Goal: Task Accomplishment & Management: Use online tool/utility

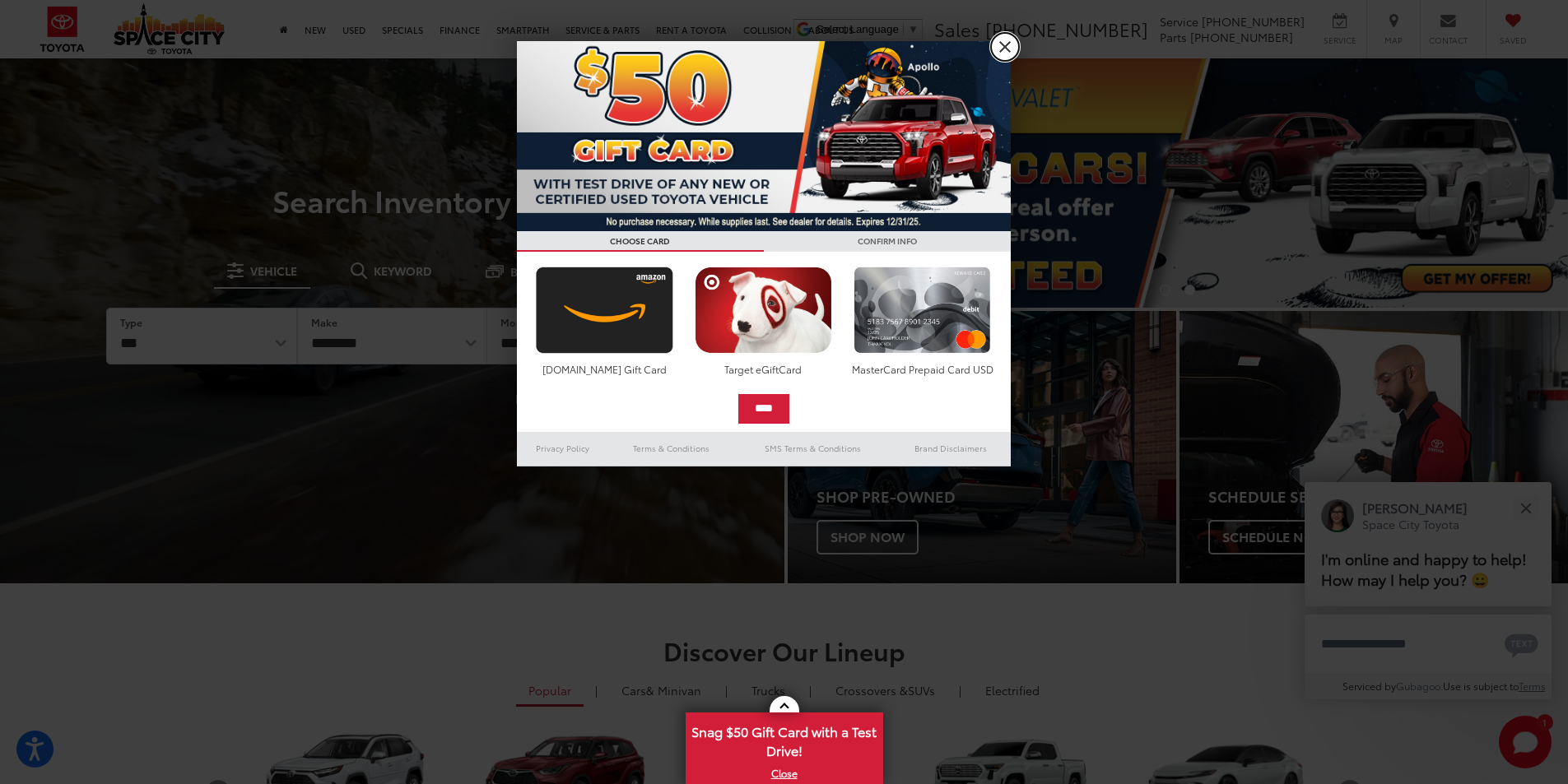
click at [996, 43] on link "X" at bounding box center [1005, 47] width 28 height 28
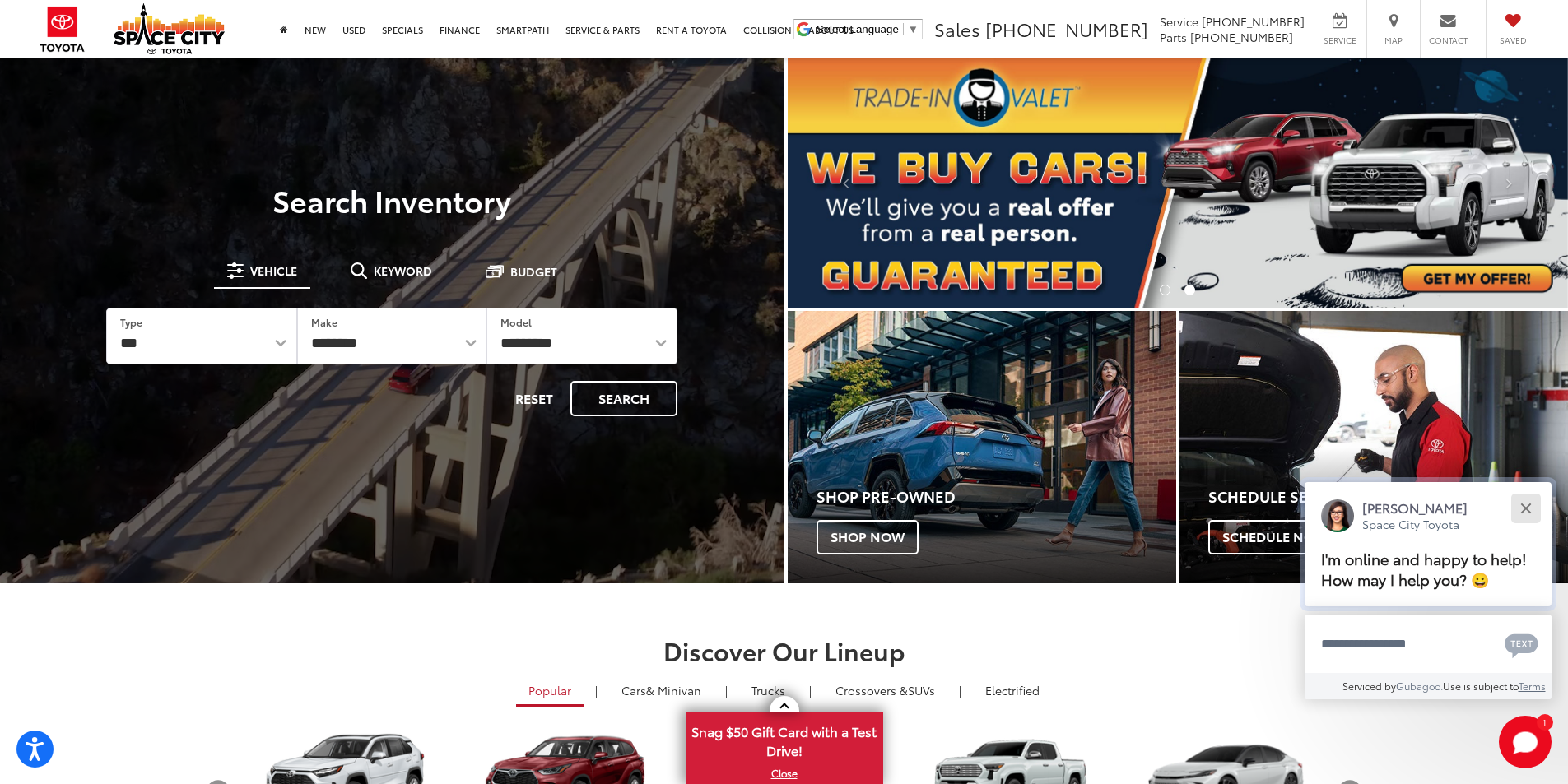
click at [1528, 500] on button "Close" at bounding box center [1525, 507] width 36 height 36
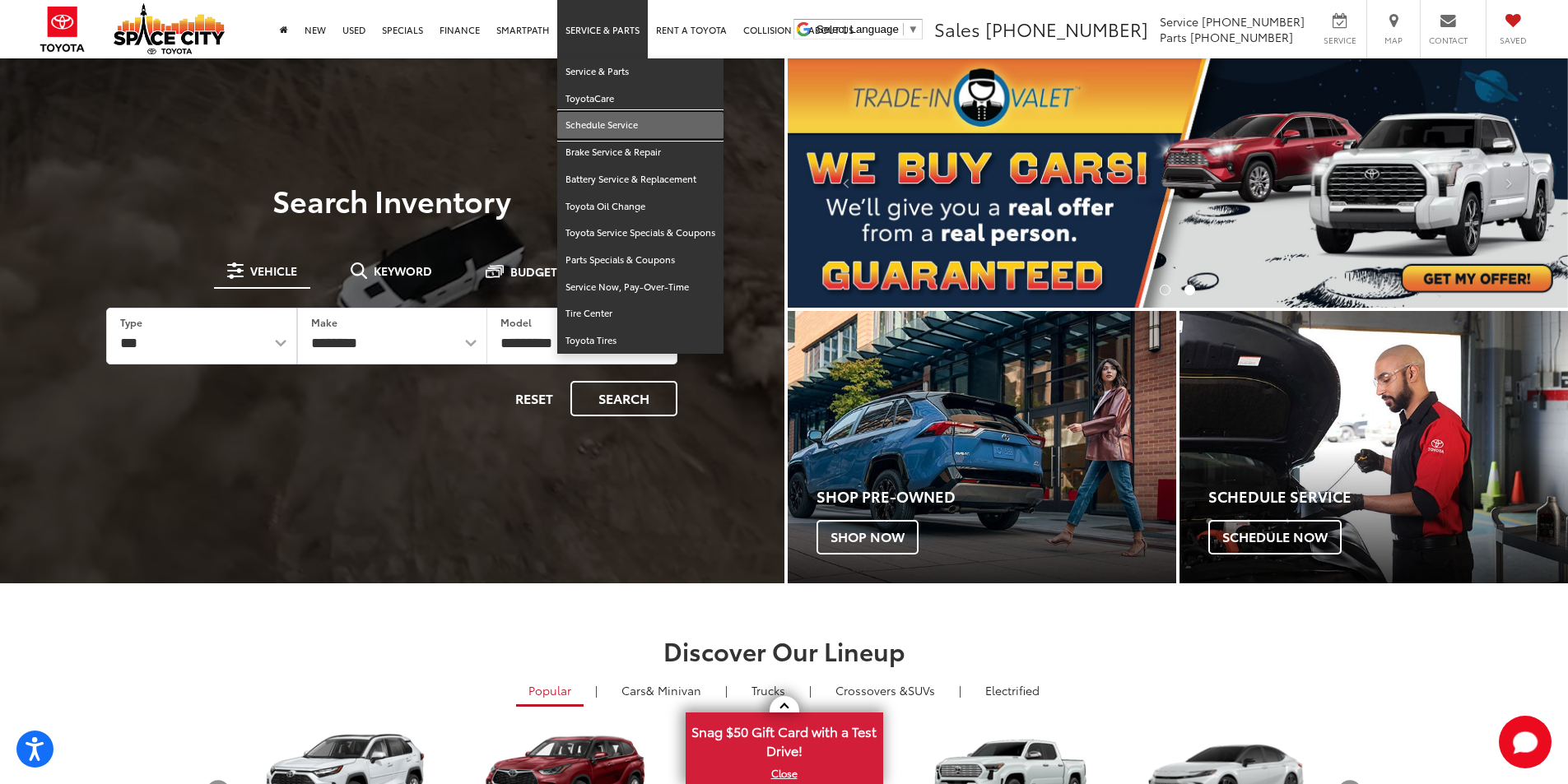
click at [585, 131] on link "Schedule Service" at bounding box center [640, 125] width 166 height 27
